Goal: Navigation & Orientation: Find specific page/section

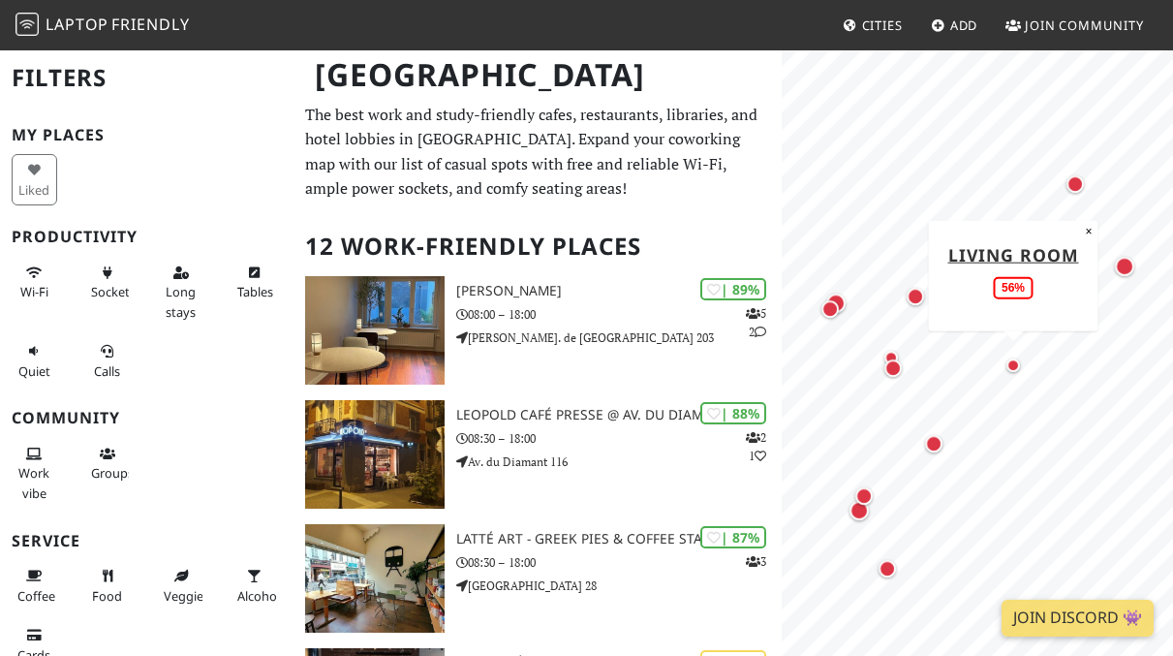
click at [1011, 365] on div "Map marker" at bounding box center [1014, 365] width 14 height 14
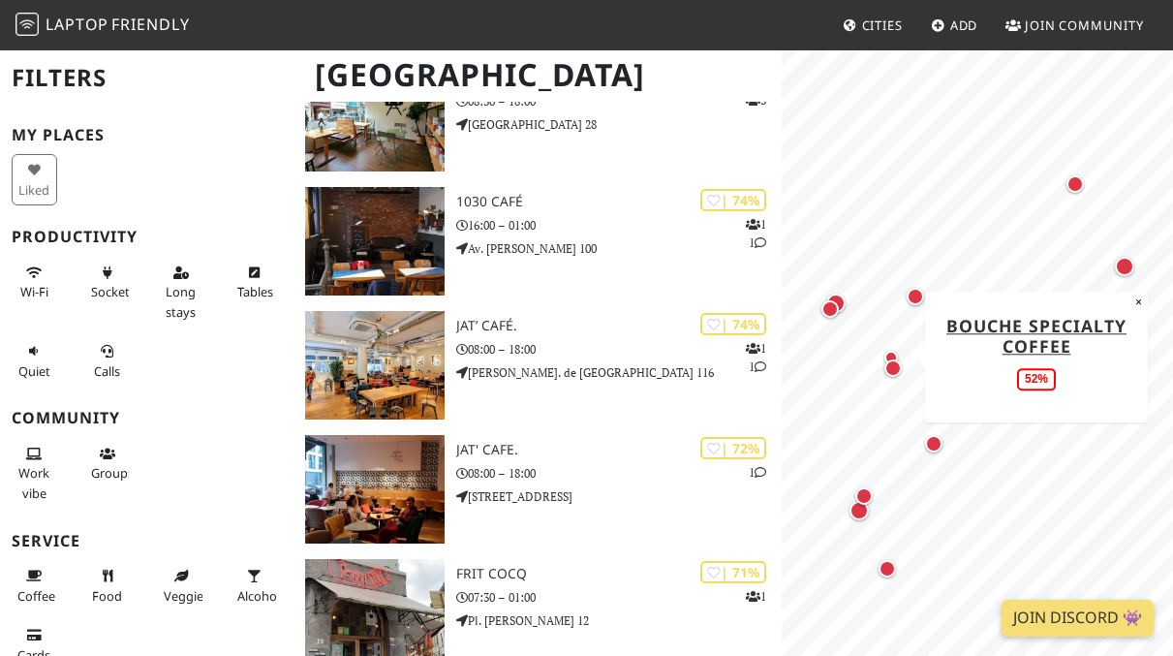
scroll to position [286, 0]
